Goal: Complete application form

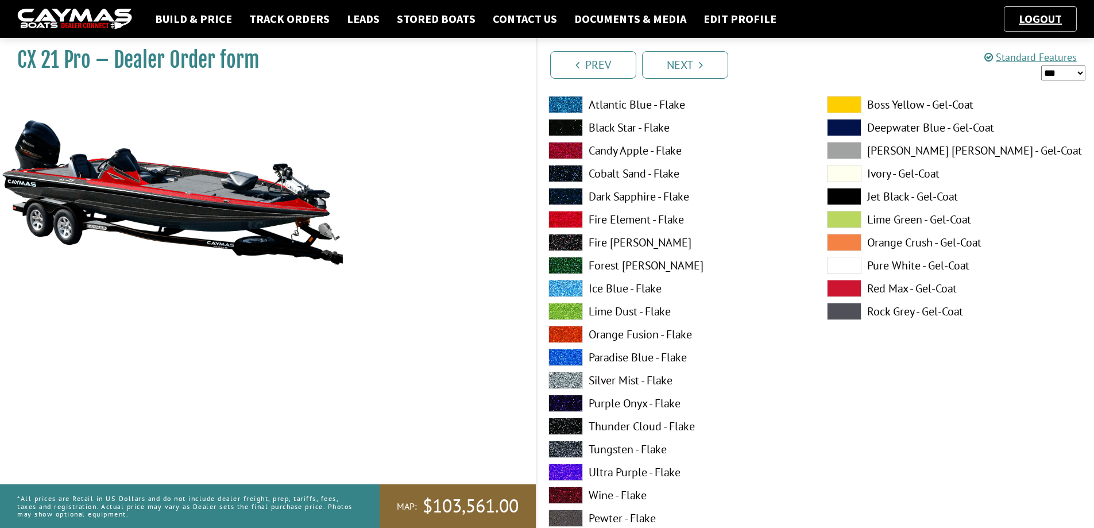
scroll to position [5627, 0]
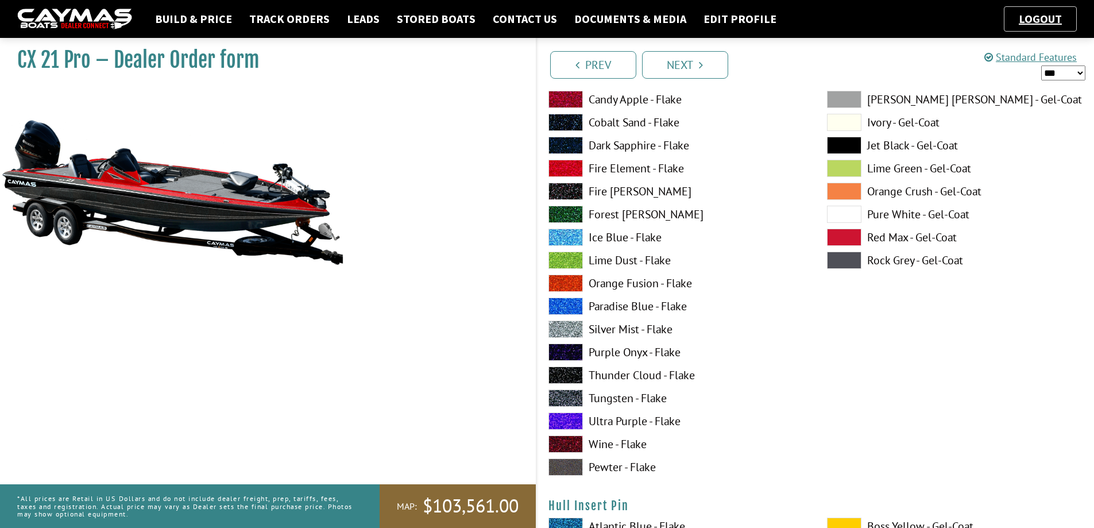
click at [566, 370] on span at bounding box center [565, 374] width 34 height 17
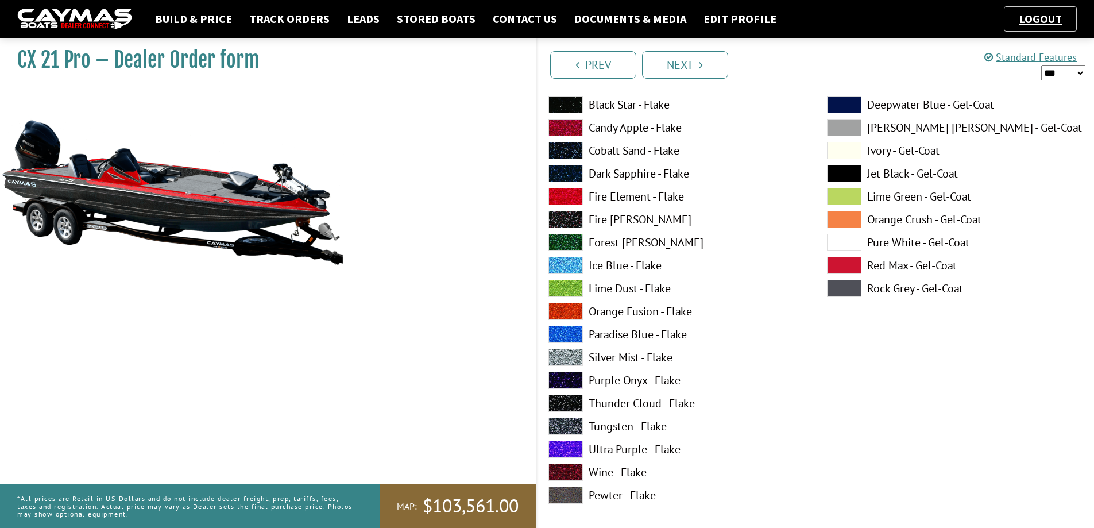
scroll to position [6144, 0]
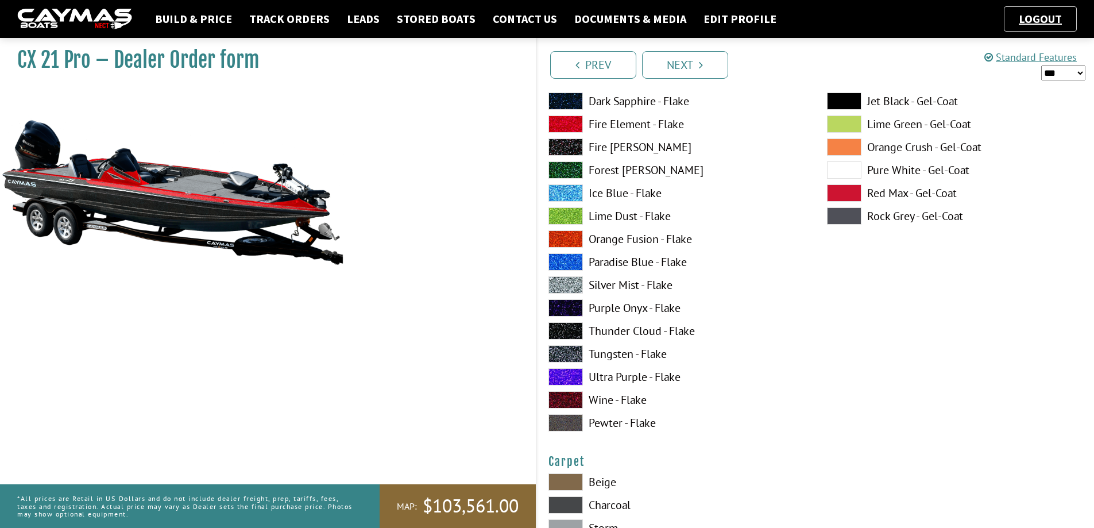
click at [564, 285] on span at bounding box center [565, 284] width 34 height 17
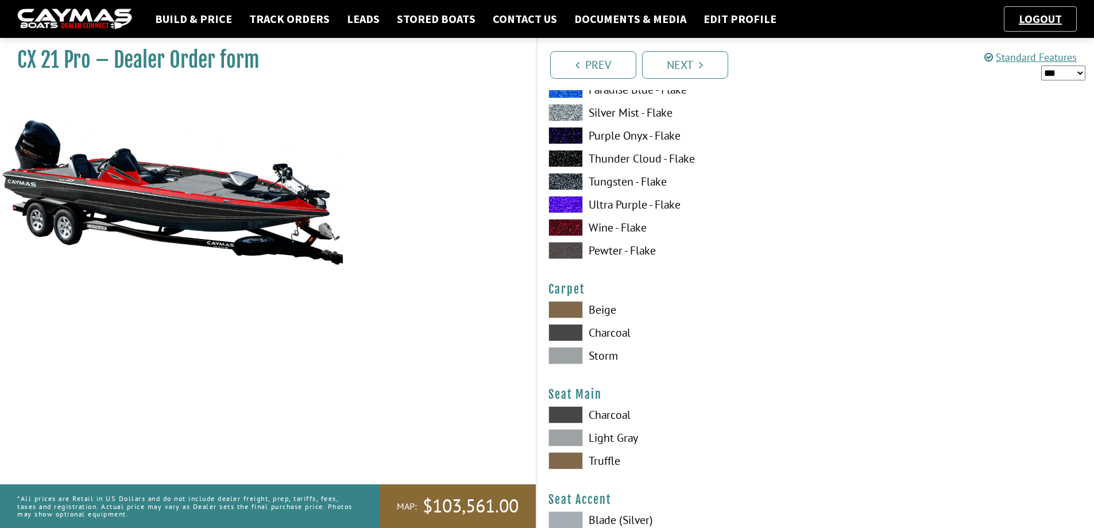
click at [571, 330] on span at bounding box center [565, 332] width 34 height 17
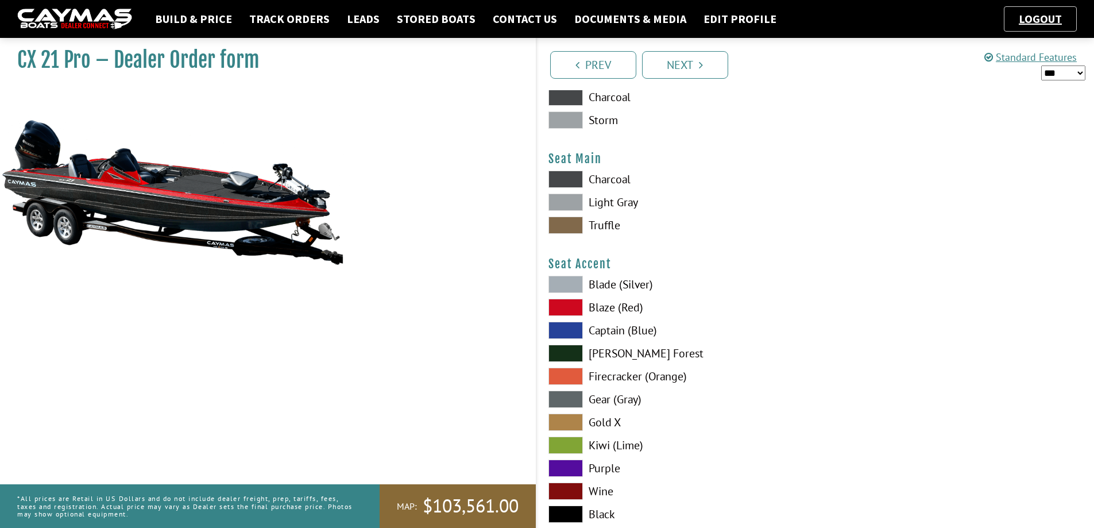
scroll to position [6489, 0]
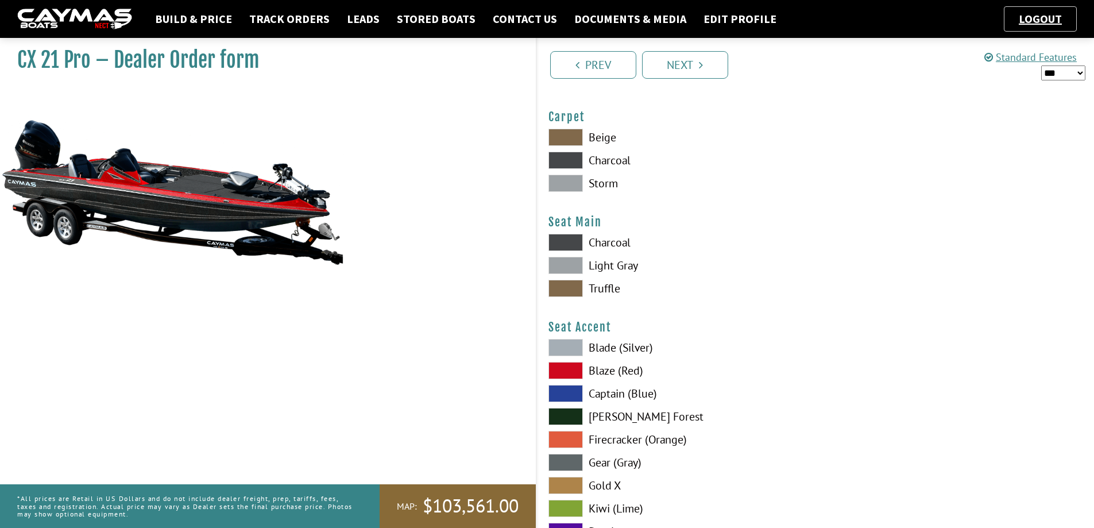
click at [566, 245] on span at bounding box center [565, 242] width 34 height 17
click at [563, 370] on span at bounding box center [565, 370] width 34 height 17
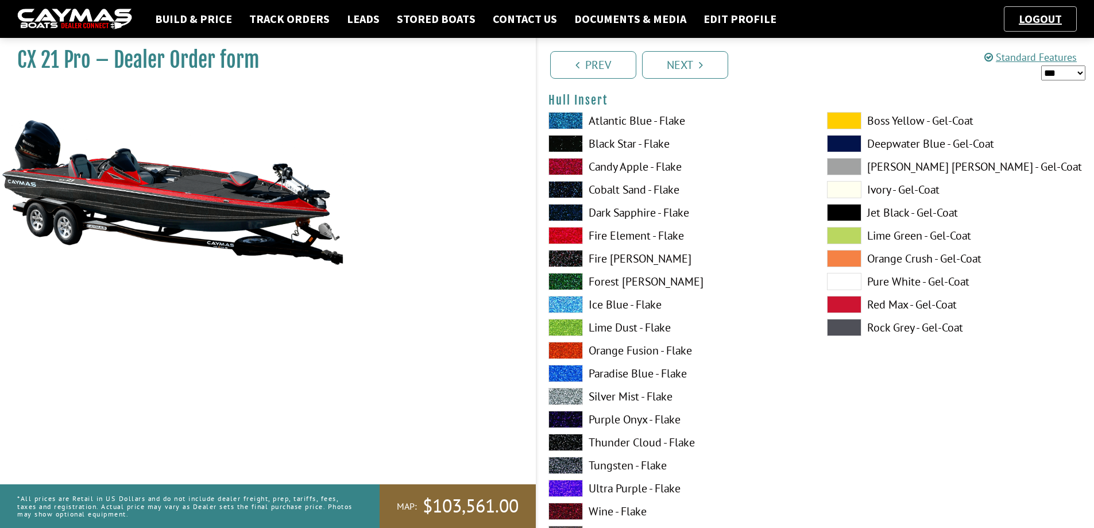
scroll to position [5513, 0]
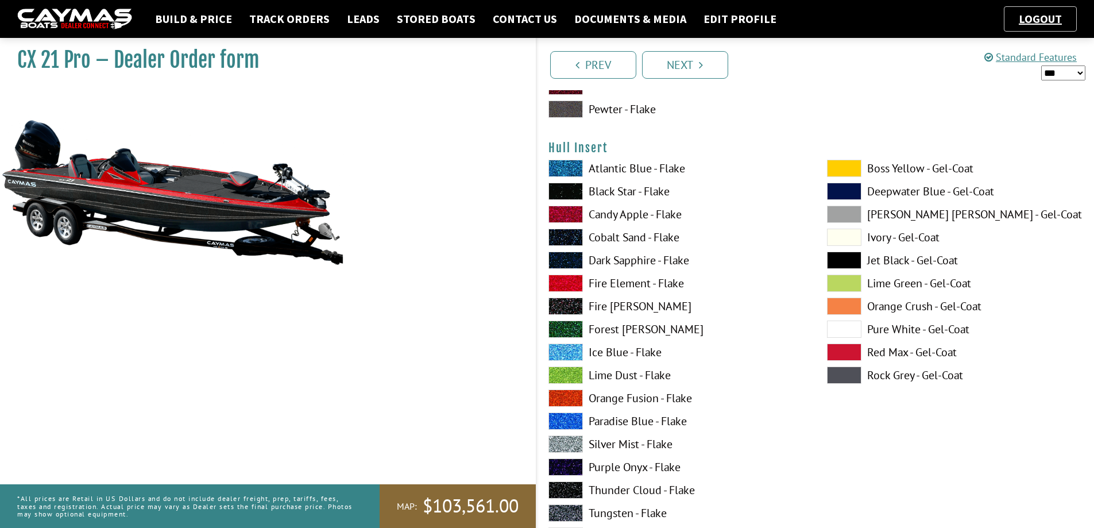
click at [561, 285] on span at bounding box center [565, 282] width 34 height 17
click at [556, 489] on span at bounding box center [565, 489] width 34 height 17
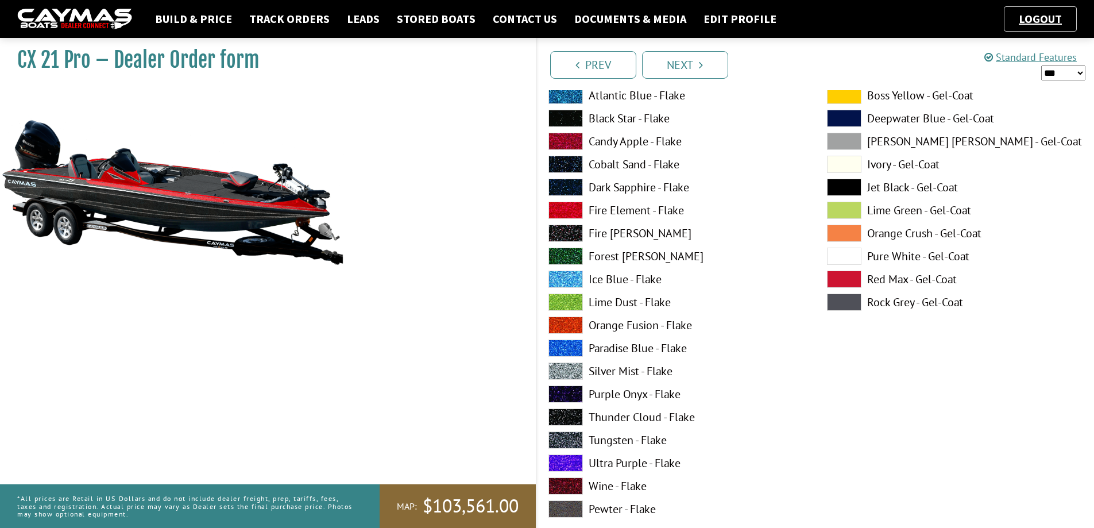
scroll to position [4536, 0]
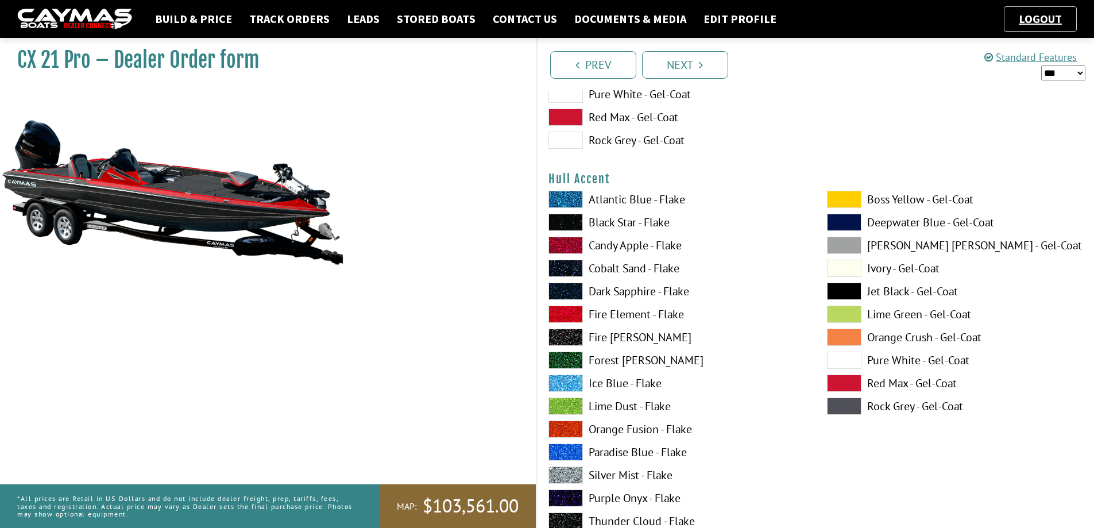
click at [569, 313] on span at bounding box center [565, 313] width 34 height 17
click at [318, 299] on div "CX 21 Pro – Dealer Order form MAP:" at bounding box center [262, 297] width 547 height 528
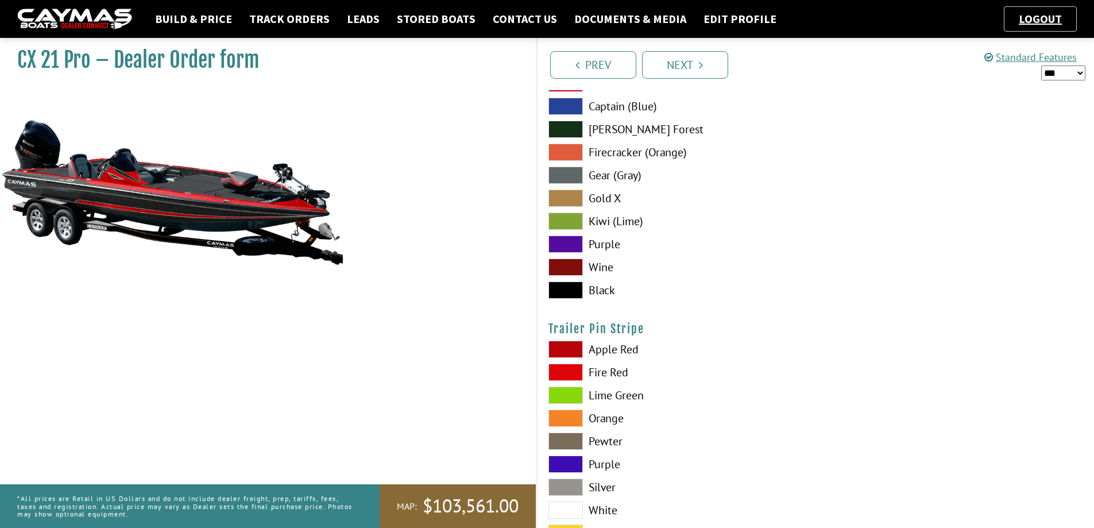
scroll to position [6870, 0]
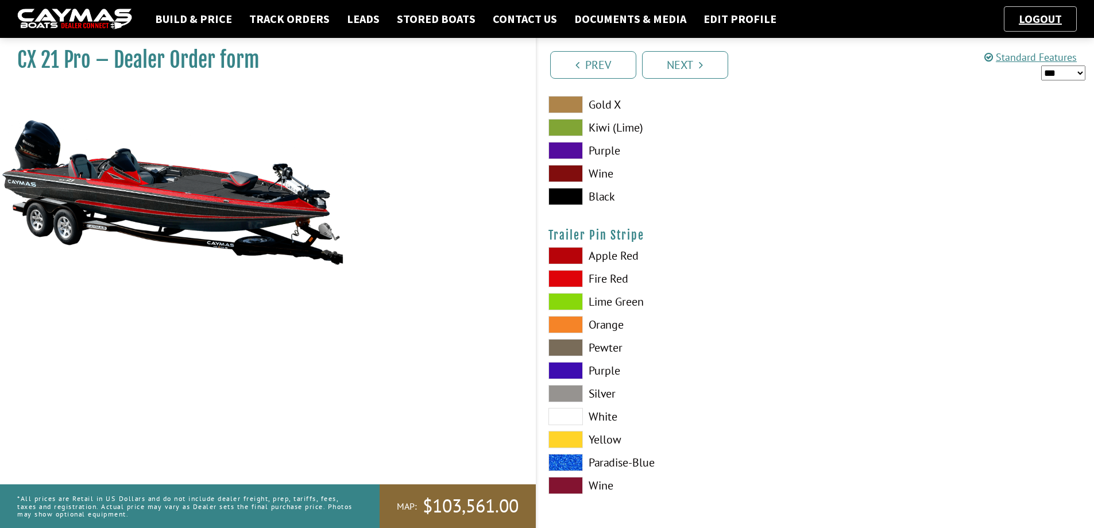
click at [556, 275] on span at bounding box center [565, 278] width 34 height 17
click at [680, 71] on link "Next" at bounding box center [685, 65] width 86 height 28
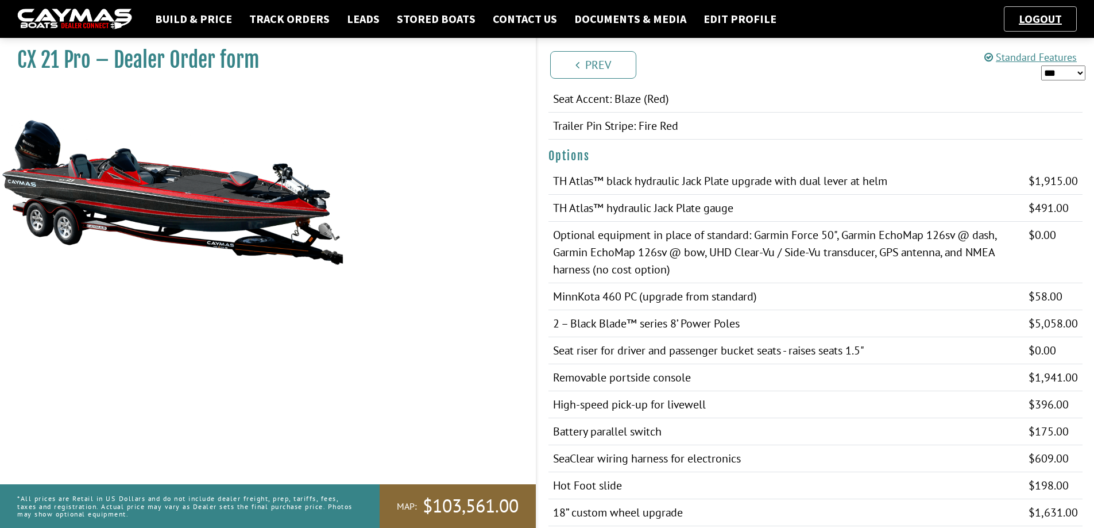
scroll to position [861, 0]
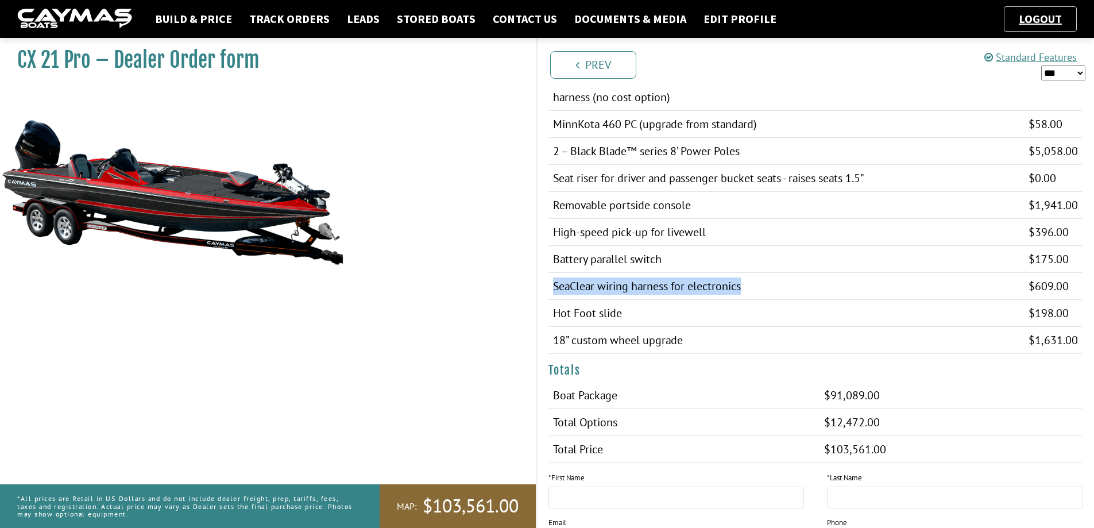
drag, startPoint x: 553, startPoint y: 287, endPoint x: 753, endPoint y: 287, distance: 199.8
click at [753, 287] on td "SeaClear wiring harness for electronics" at bounding box center [786, 286] width 476 height 27
copy td "SeaClear wiring harness for electronics"
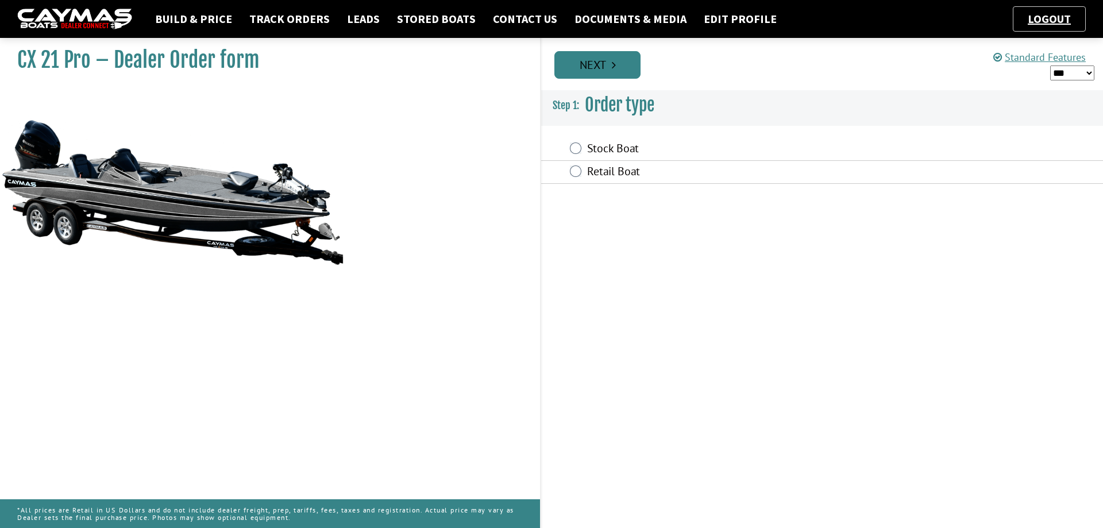
click at [595, 72] on link "Next" at bounding box center [597, 65] width 86 height 28
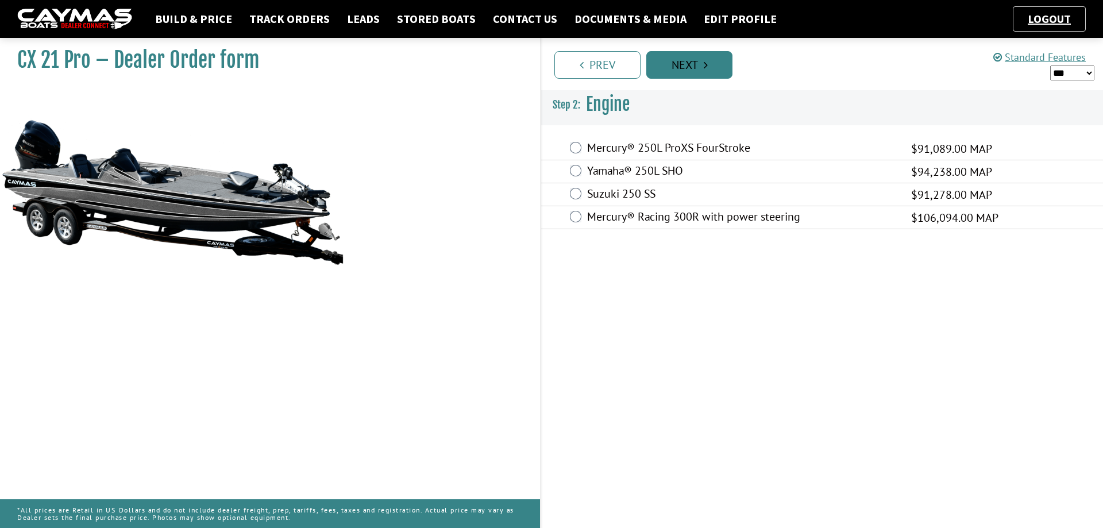
click at [706, 65] on icon "Pagination" at bounding box center [705, 64] width 4 height 11
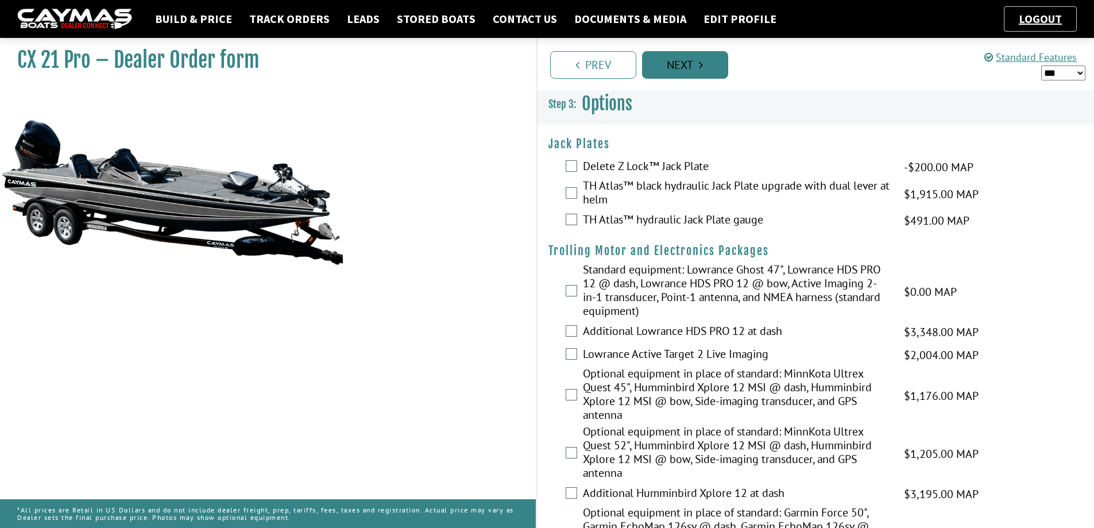
click at [706, 65] on link "Next" at bounding box center [685, 65] width 86 height 28
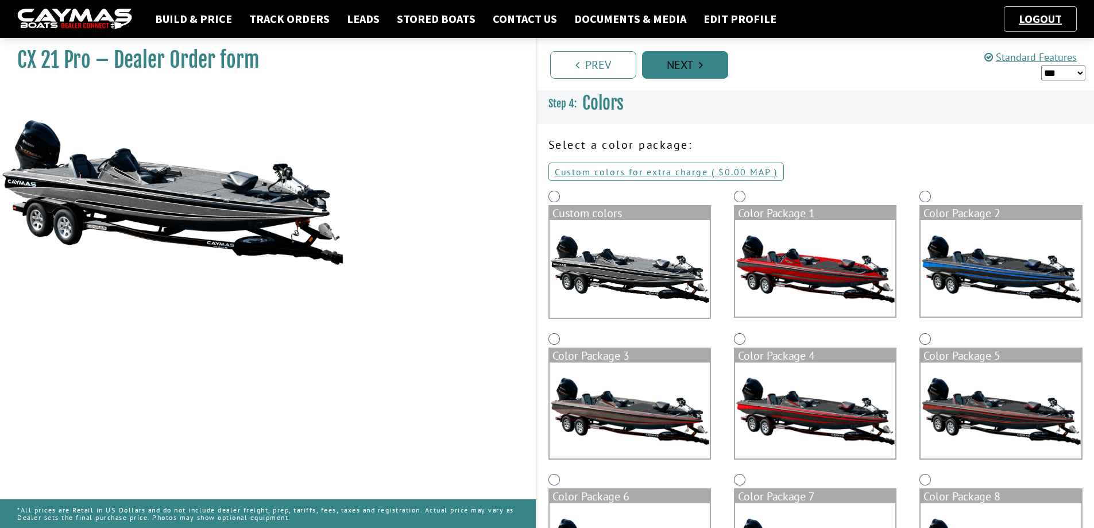
click at [707, 67] on link "Next" at bounding box center [685, 65] width 86 height 28
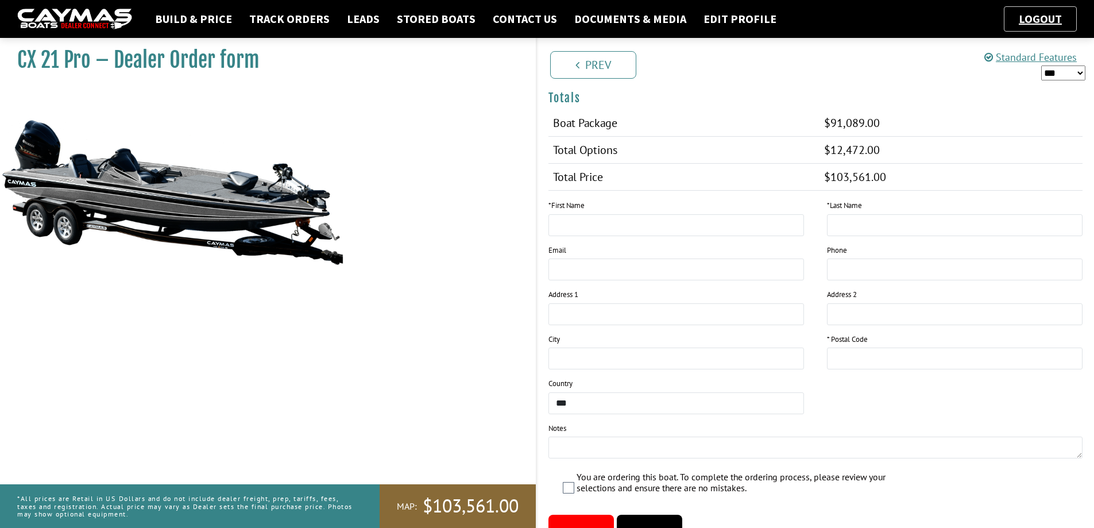
scroll to position [1196, 0]
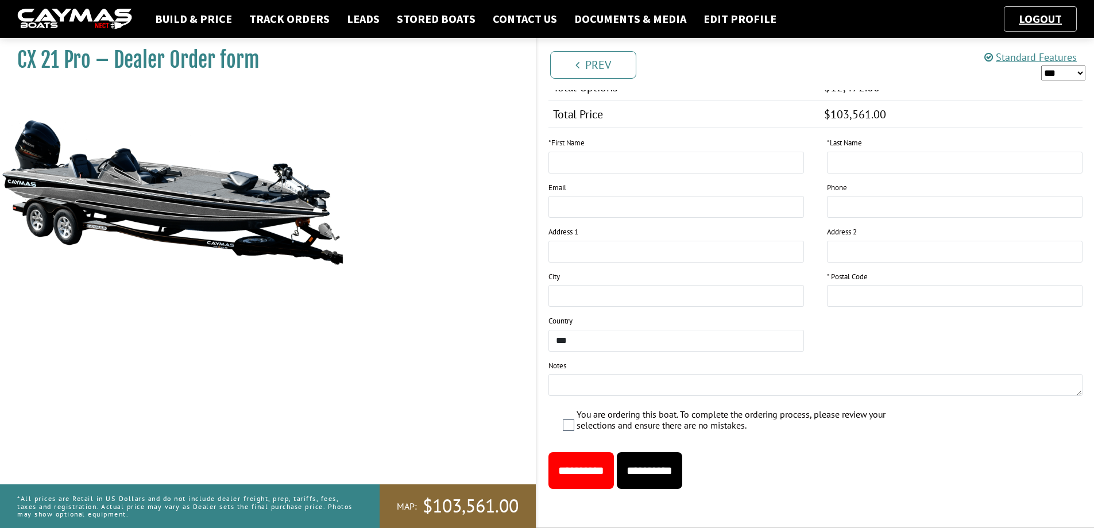
click at [177, 214] on img at bounding box center [172, 191] width 345 height 209
click at [195, 266] on img at bounding box center [172, 191] width 345 height 209
click at [197, 225] on img at bounding box center [172, 191] width 345 height 209
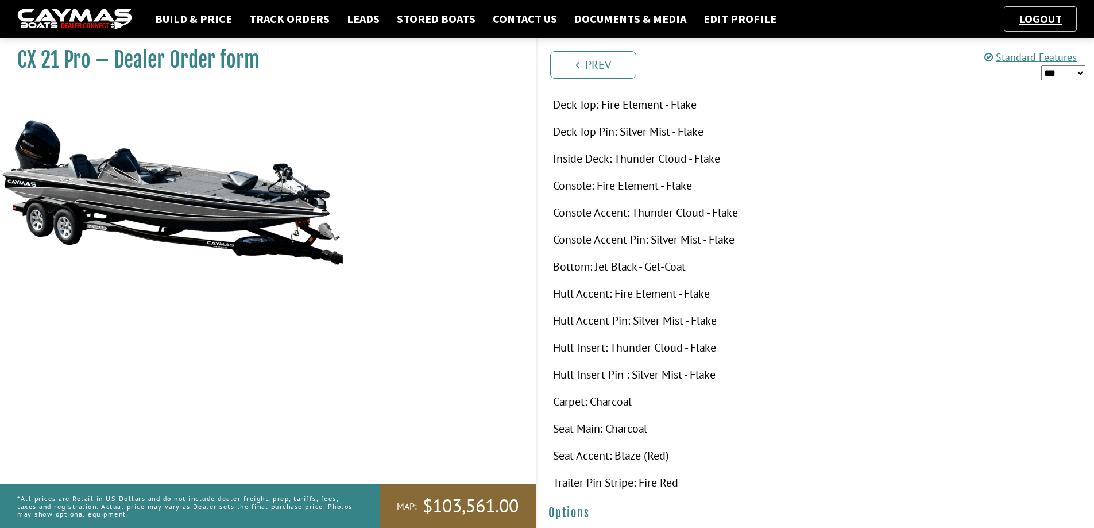
scroll to position [220, 0]
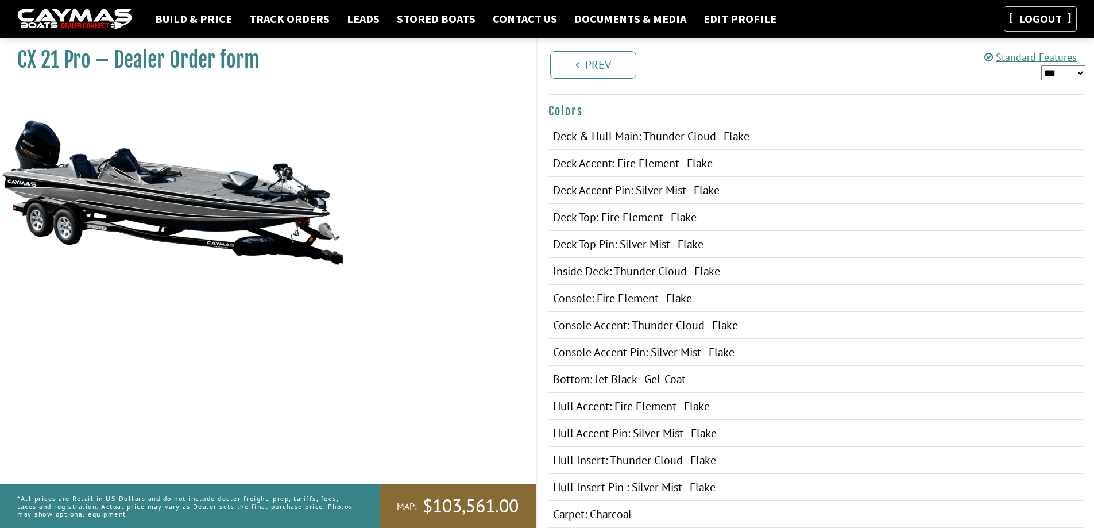
click at [1036, 19] on link "Logout" at bounding box center [1040, 18] width 55 height 14
